Goal: Task Accomplishment & Management: Use online tool/utility

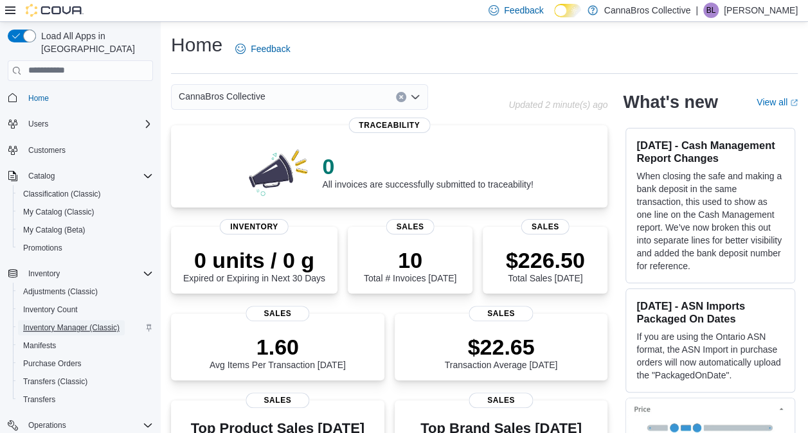
click at [105, 320] on span "Inventory Manager (Classic)" at bounding box center [71, 327] width 96 height 15
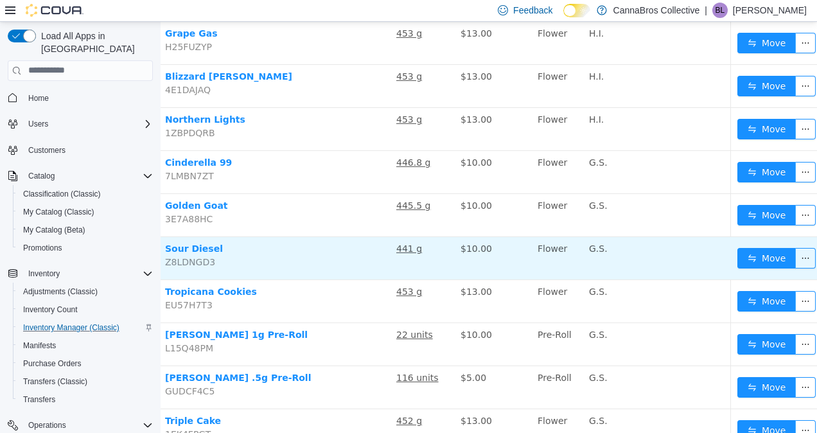
scroll to position [700, 85]
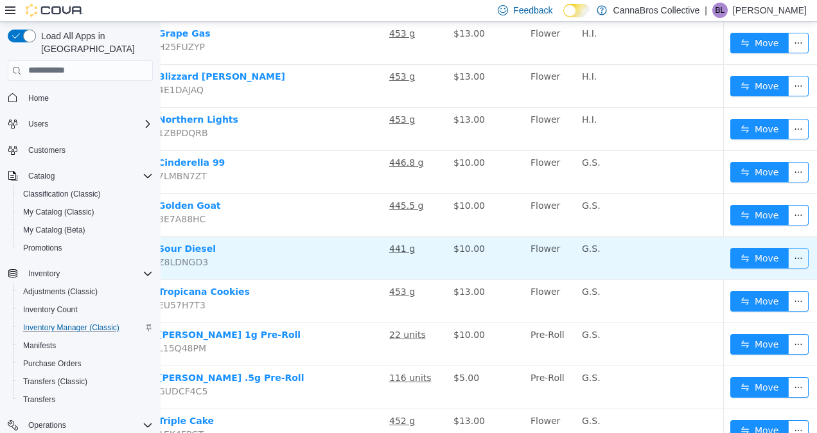
click at [790, 253] on button "button" at bounding box center [798, 257] width 21 height 21
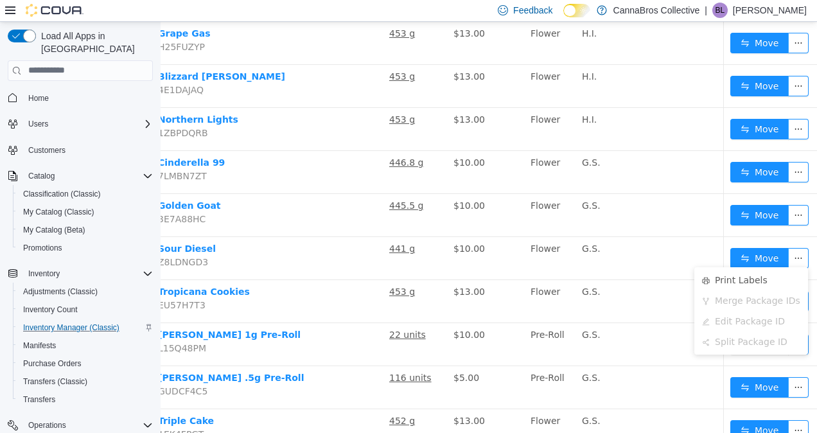
click at [714, 267] on div "Print Labels Merge Package IDs Edit Package ID Split Package ID" at bounding box center [752, 310] width 114 height 87
click at [711, 279] on li "Print Labels" at bounding box center [752, 279] width 114 height 21
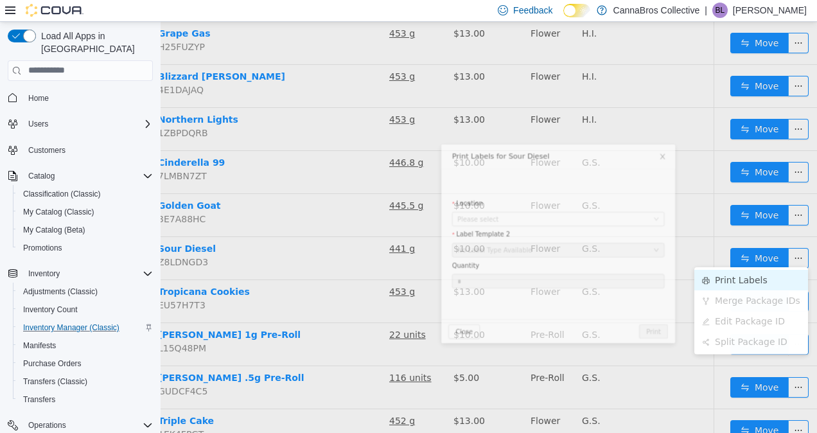
scroll to position [700, 75]
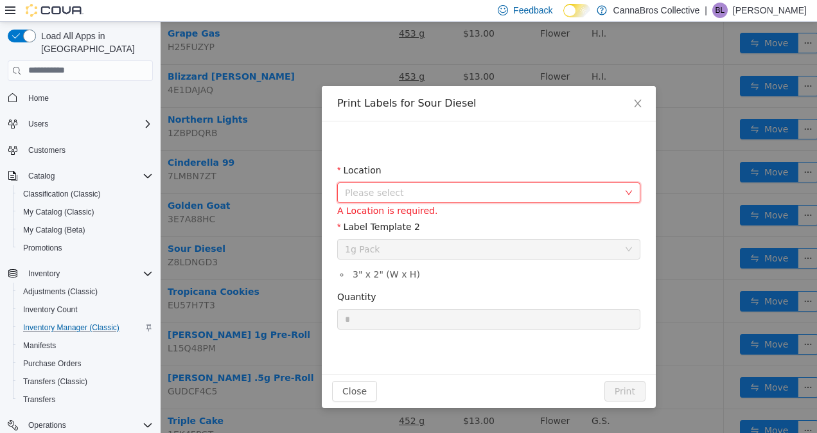
click at [497, 193] on span "Please select" at bounding box center [482, 192] width 274 height 13
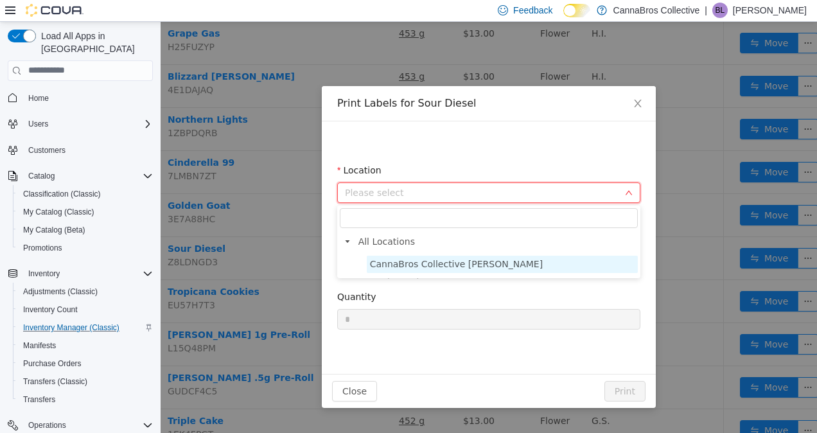
click at [465, 263] on span "CannaBros Collective Wilkes" at bounding box center [456, 263] width 173 height 10
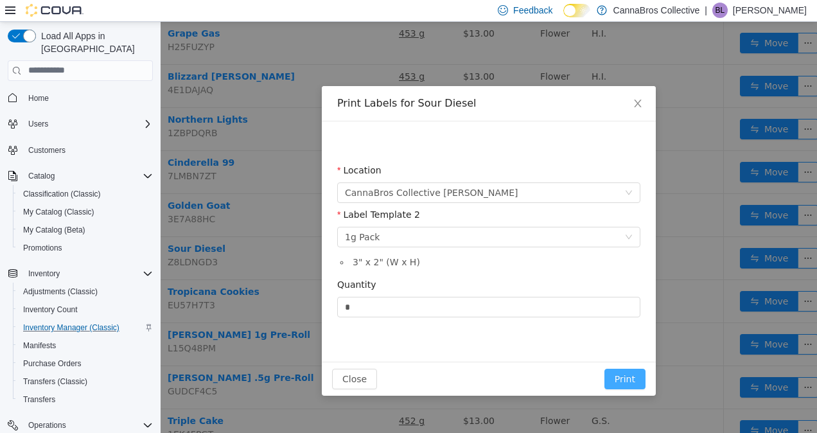
click at [629, 375] on button "Print" at bounding box center [625, 378] width 41 height 21
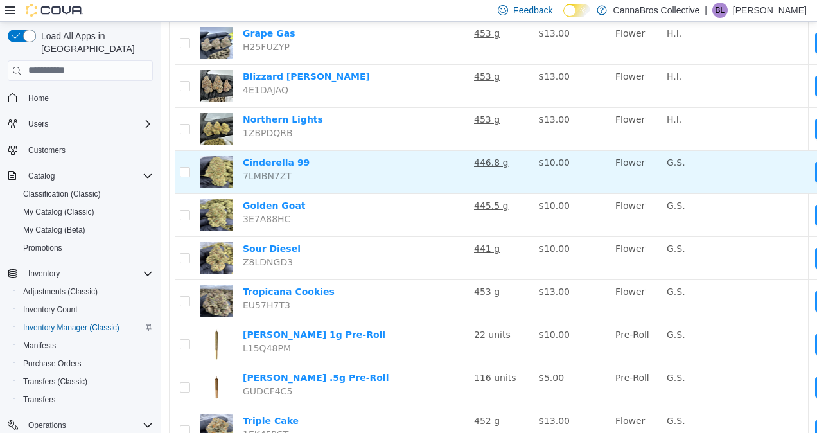
scroll to position [700, 85]
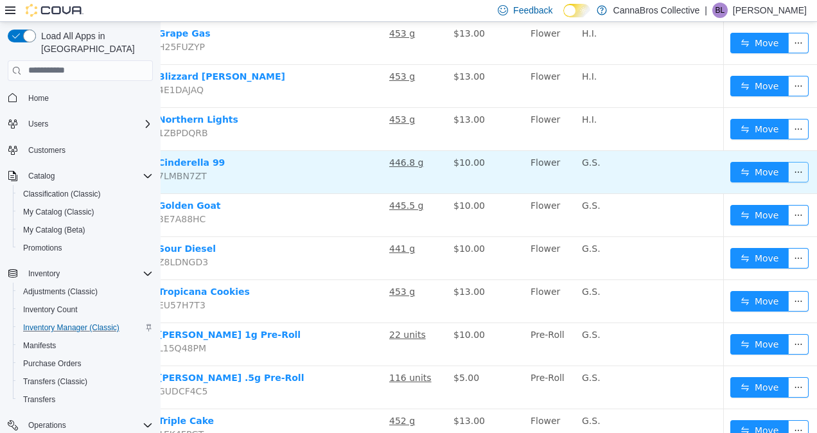
click at [794, 165] on button "button" at bounding box center [798, 171] width 21 height 21
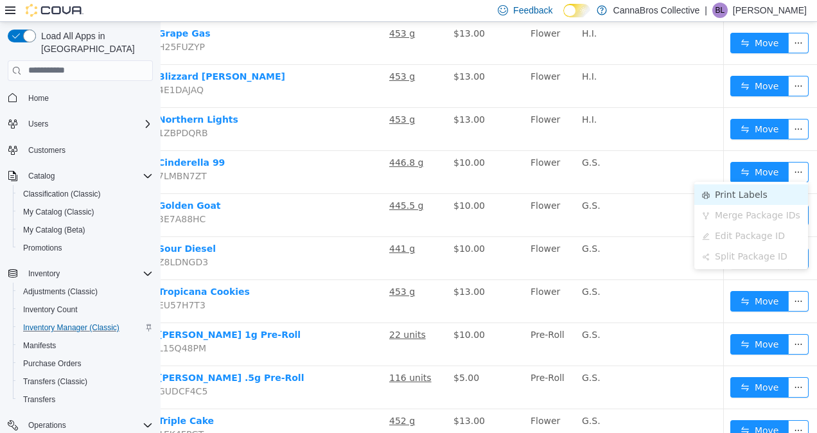
click at [720, 195] on li "Print Labels" at bounding box center [752, 194] width 114 height 21
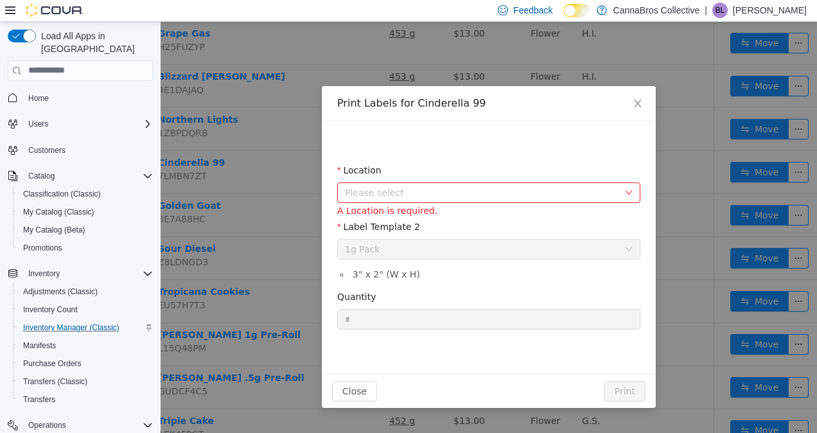
scroll to position [700, 75]
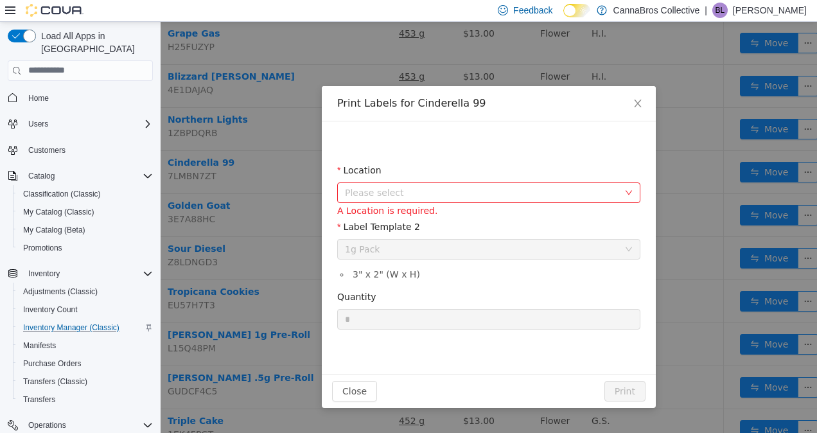
click at [527, 200] on span "Please select" at bounding box center [484, 191] width 279 height 19
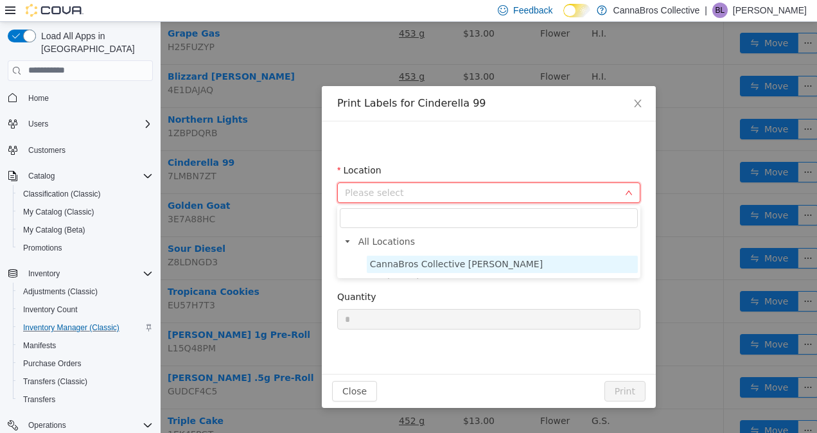
click at [470, 263] on span "CannaBros Collective Wilkes" at bounding box center [456, 263] width 173 height 10
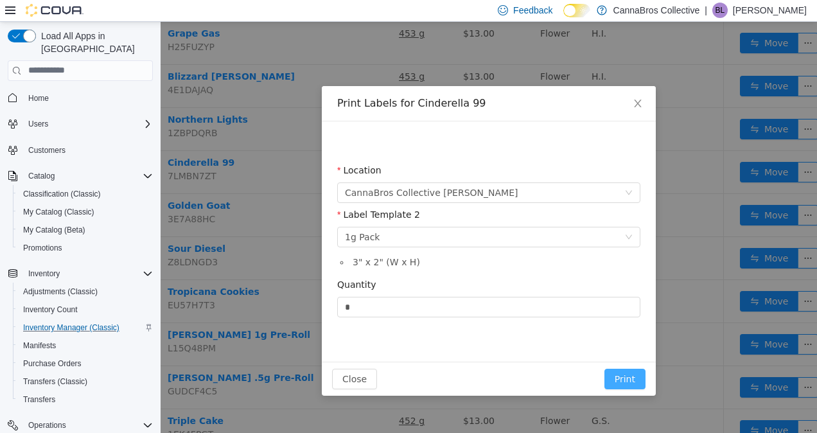
click at [631, 376] on button "Print" at bounding box center [625, 378] width 41 height 21
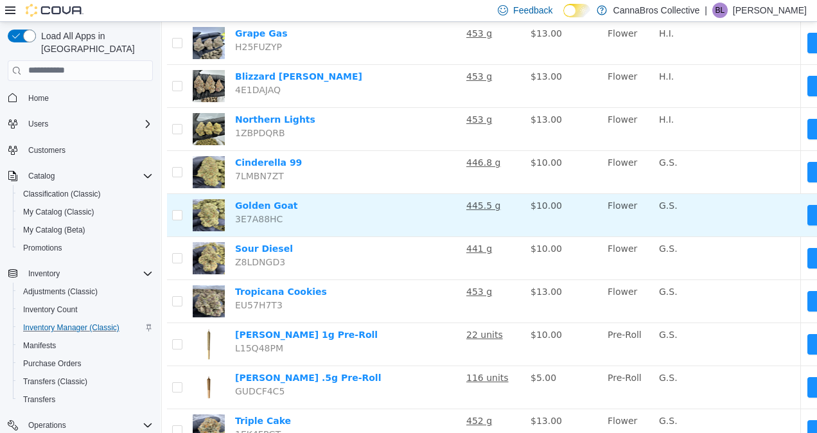
scroll to position [700, 85]
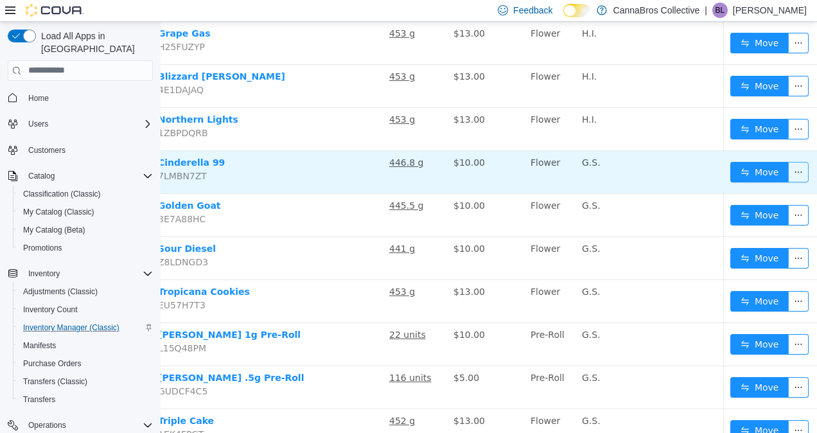
click at [793, 167] on button "button" at bounding box center [798, 171] width 21 height 21
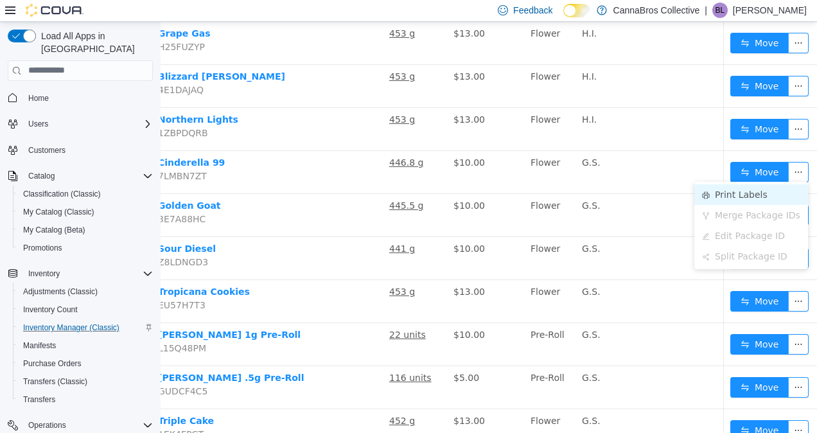
click at [738, 191] on li "Print Labels" at bounding box center [752, 194] width 114 height 21
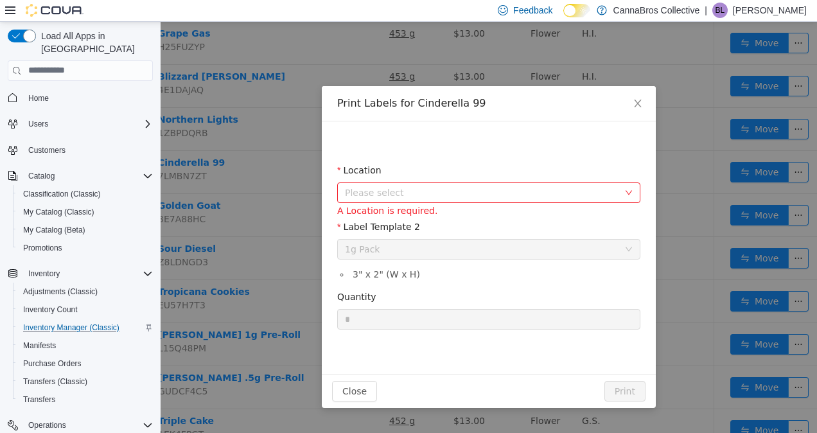
scroll to position [700, 75]
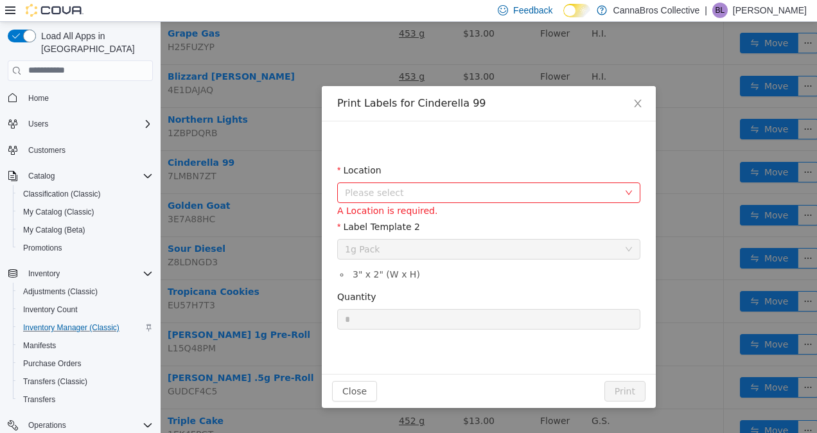
click at [459, 199] on span "Please select" at bounding box center [484, 191] width 279 height 19
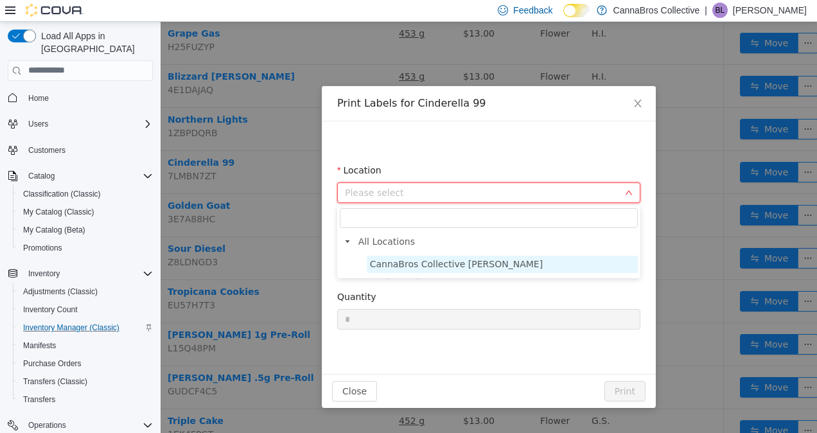
click at [436, 262] on span "CannaBros Collective Wilkes" at bounding box center [456, 263] width 173 height 10
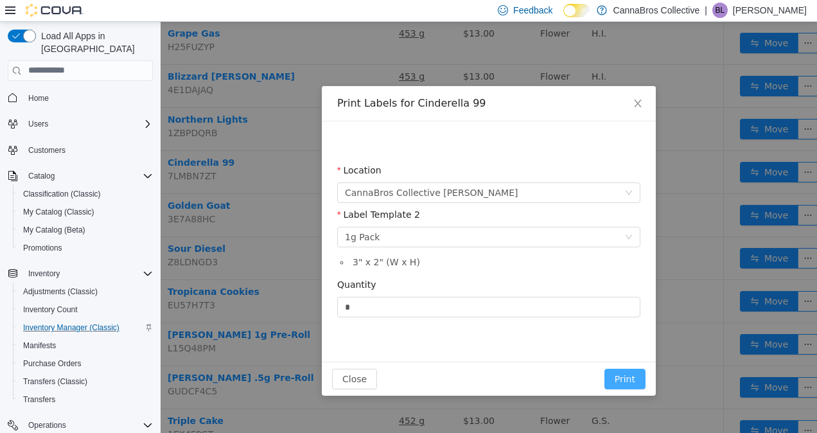
click at [622, 376] on button "Print" at bounding box center [625, 378] width 41 height 21
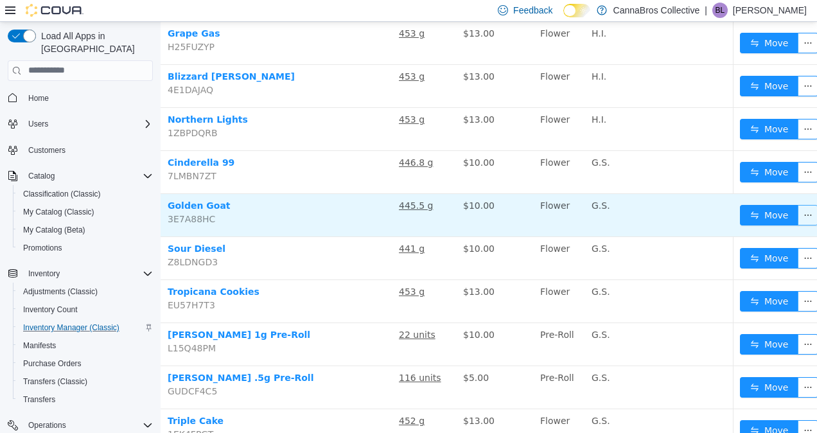
click at [798, 205] on button "button" at bounding box center [808, 214] width 21 height 21
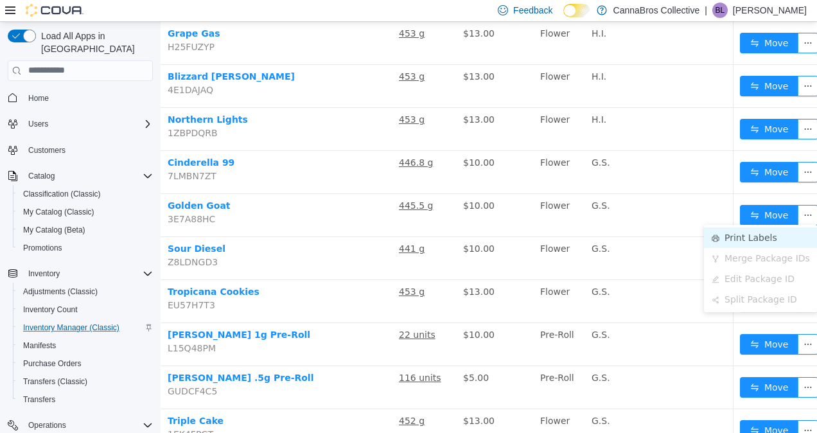
click at [747, 244] on li "Print Labels" at bounding box center [761, 237] width 114 height 21
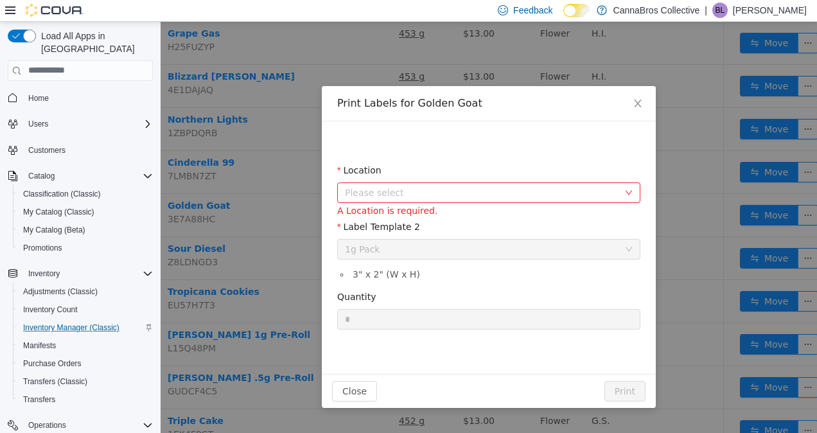
click at [558, 188] on span "Please select" at bounding box center [482, 192] width 274 height 13
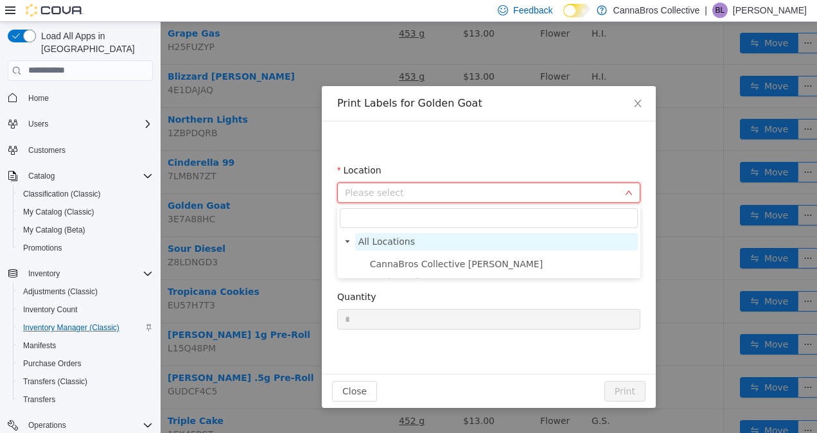
click at [514, 245] on span "All Locations" at bounding box center [496, 241] width 283 height 17
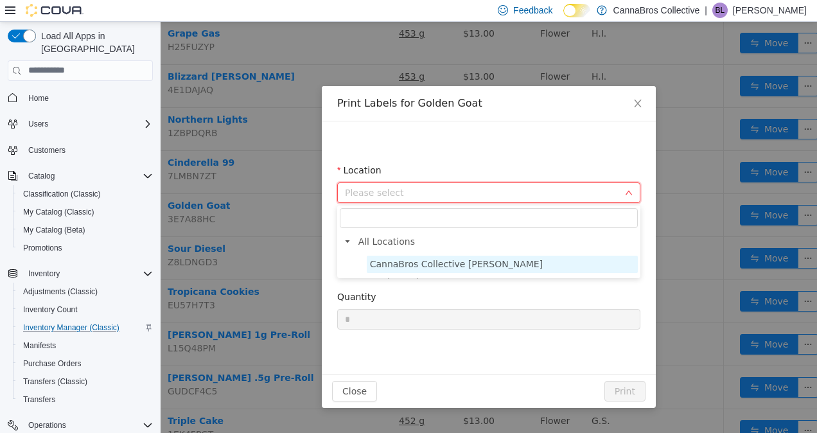
click at [506, 261] on span "CannaBros Collective Wilkes" at bounding box center [502, 263] width 271 height 17
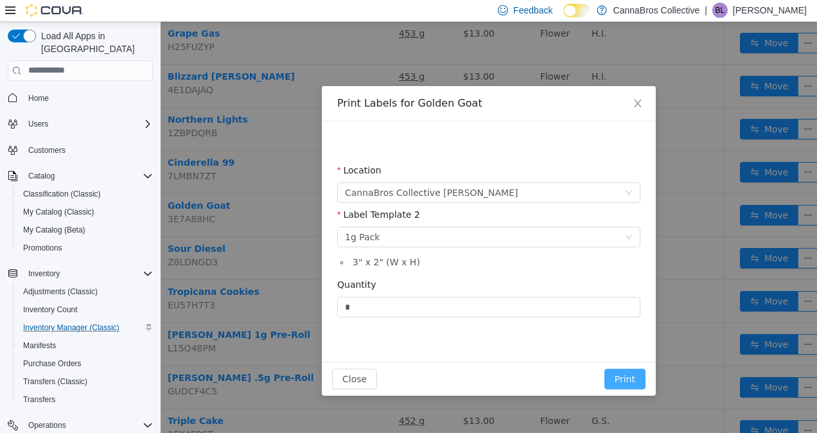
click at [623, 375] on button "Print" at bounding box center [625, 378] width 41 height 21
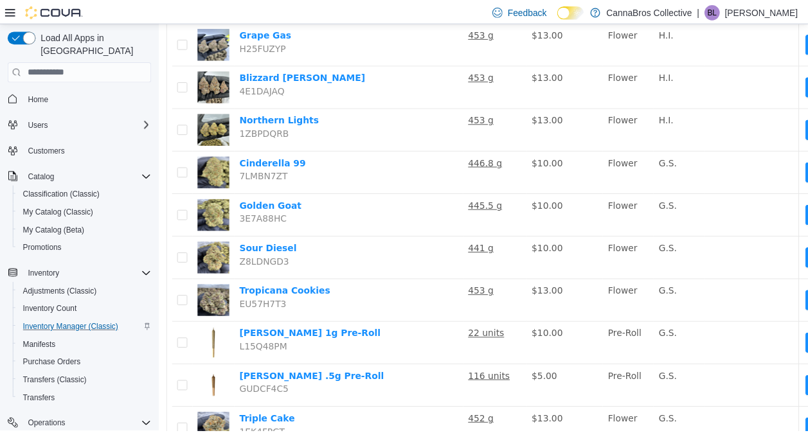
scroll to position [700, 0]
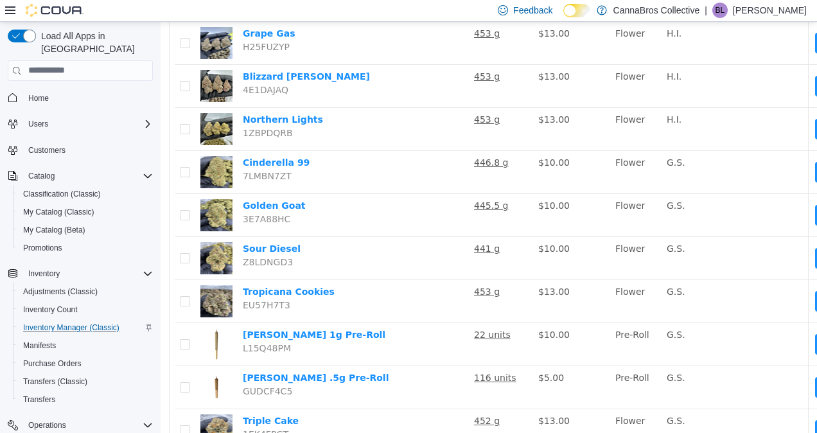
click at [67, 9] on img at bounding box center [55, 10] width 58 height 13
click at [48, 91] on span "Home" at bounding box center [38, 98] width 21 height 15
